Goal: Find specific page/section: Find specific page/section

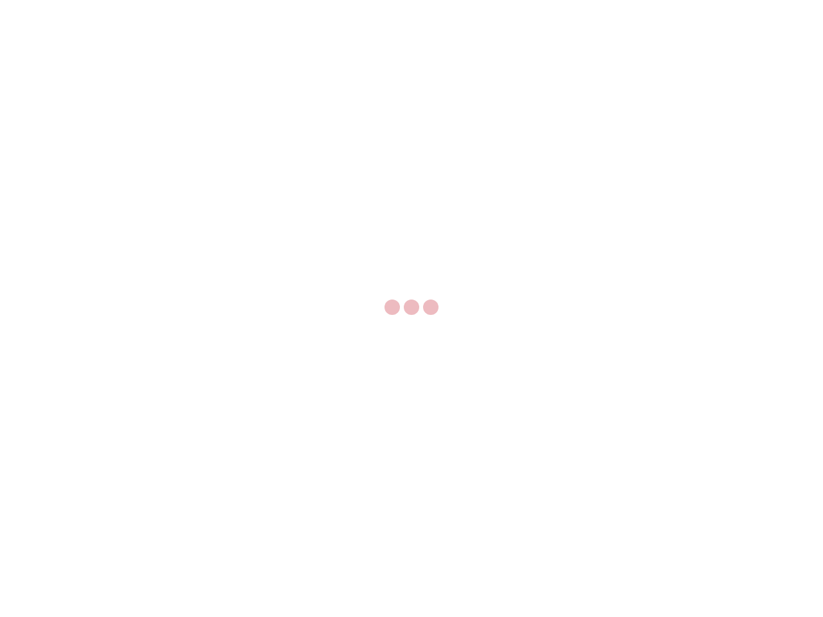
select select "US"
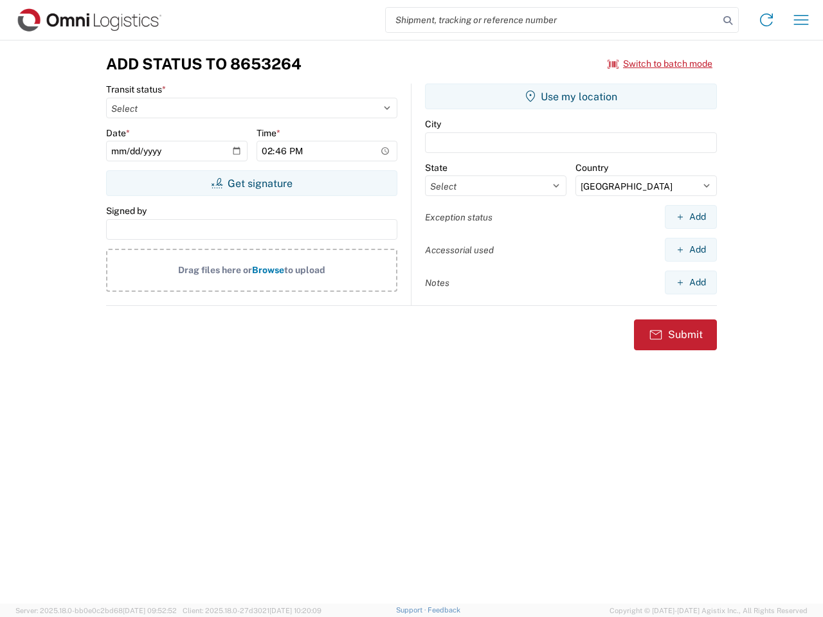
click at [552, 20] on input "search" at bounding box center [552, 20] width 333 height 24
click at [728, 21] on icon at bounding box center [728, 21] width 18 height 18
click at [766, 20] on icon at bounding box center [766, 20] width 21 height 21
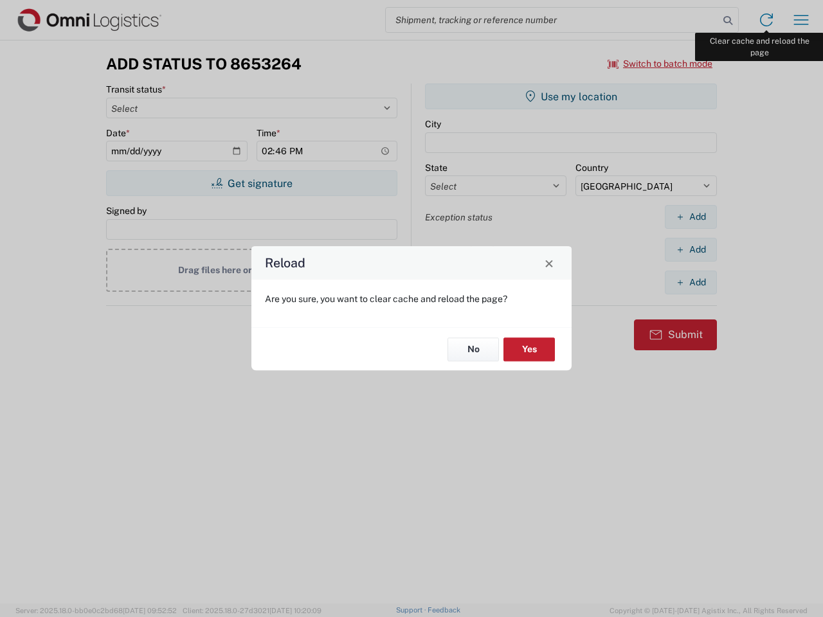
click at [801, 20] on div "Reload Are you sure, you want to clear cache and reload the page? No Yes" at bounding box center [411, 308] width 823 height 617
click at [660, 64] on div "Reload Are you sure, you want to clear cache and reload the page? No Yes" at bounding box center [411, 308] width 823 height 617
click at [251, 183] on div "Reload Are you sure, you want to clear cache and reload the page? No Yes" at bounding box center [411, 308] width 823 height 617
click at [571, 96] on div "Reload Are you sure, you want to clear cache and reload the page? No Yes" at bounding box center [411, 308] width 823 height 617
click at [691, 217] on div "Reload Are you sure, you want to clear cache and reload the page? No Yes" at bounding box center [411, 308] width 823 height 617
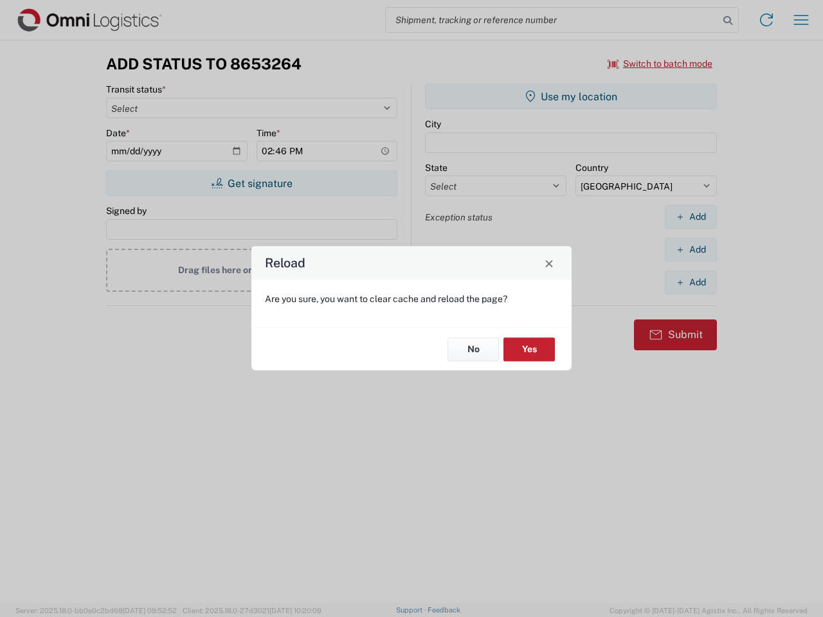
click at [691, 249] on div "Reload Are you sure, you want to clear cache and reload the page? No Yes" at bounding box center [411, 308] width 823 height 617
click at [691, 282] on div "Reload Are you sure, you want to clear cache and reload the page? No Yes" at bounding box center [411, 308] width 823 height 617
